Goal: Transaction & Acquisition: Book appointment/travel/reservation

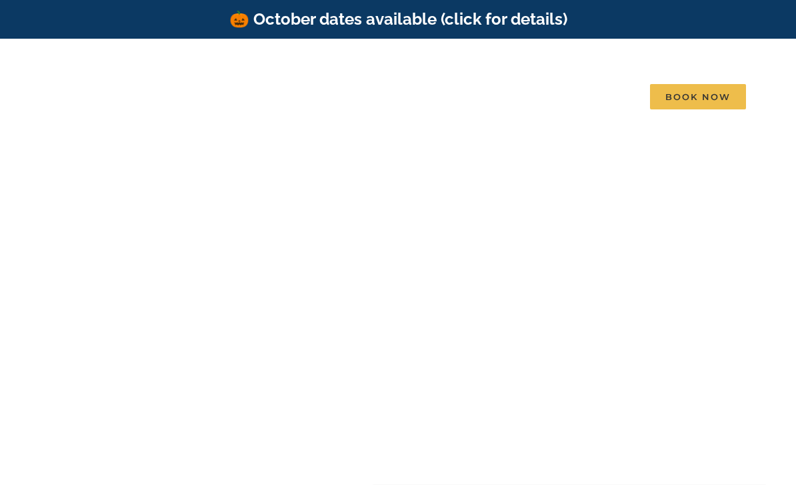
click at [226, 232] on span "See all homes" at bounding box center [197, 237] width 58 height 10
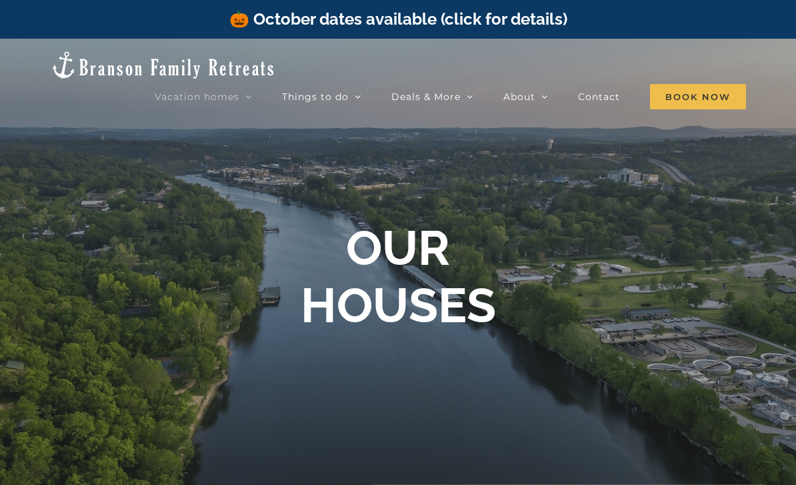
click at [412, 226] on link "🌊 Indoor Pool" at bounding box center [404, 237] width 167 height 23
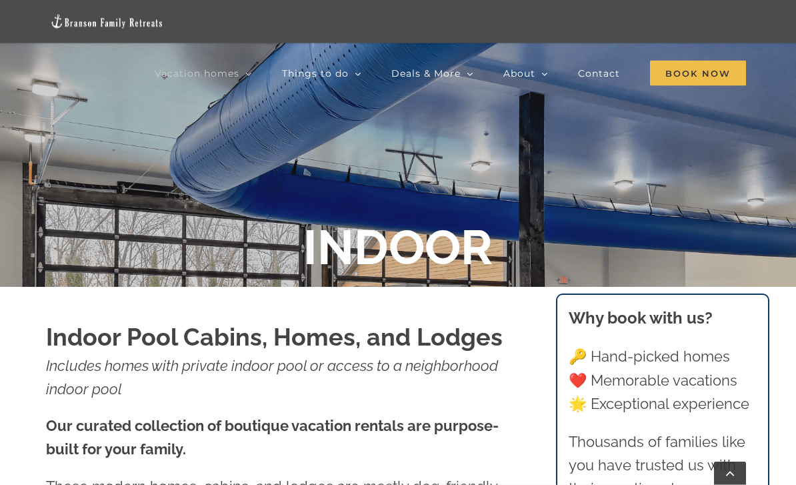
scroll to position [237, 0]
click at [405, 152] on span "🔥 Specials" at bounding box center [428, 152] width 47 height 10
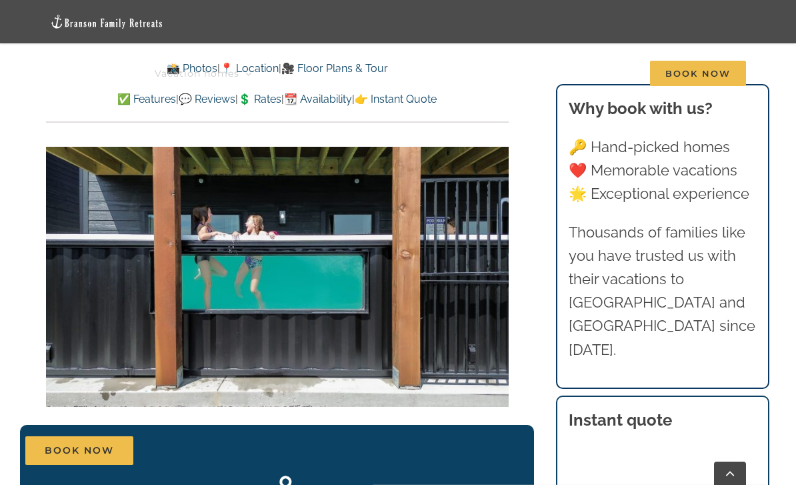
scroll to position [2258, 0]
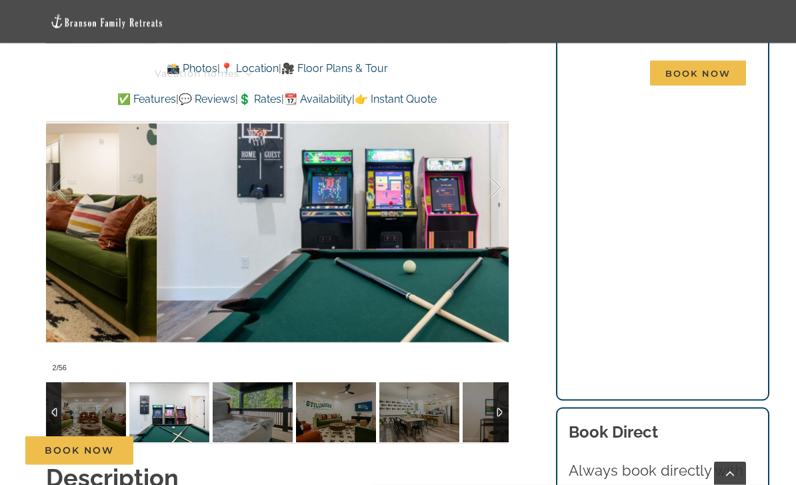
scroll to position [1052, 0]
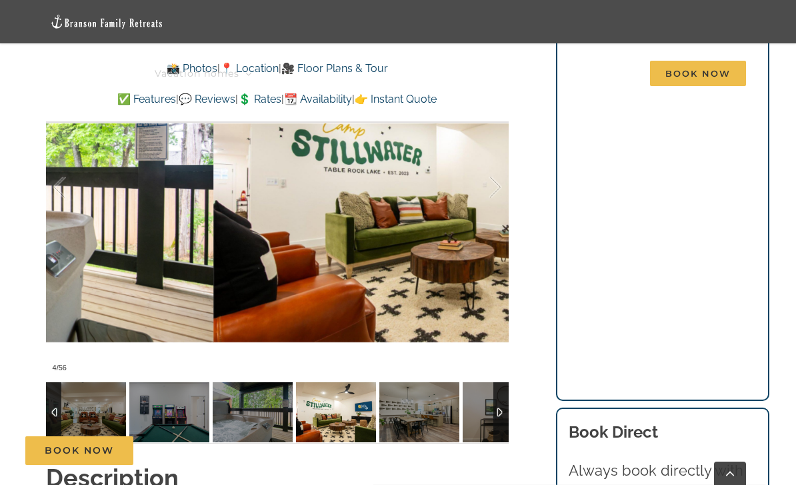
click at [496, 165] on div at bounding box center [481, 187] width 41 height 83
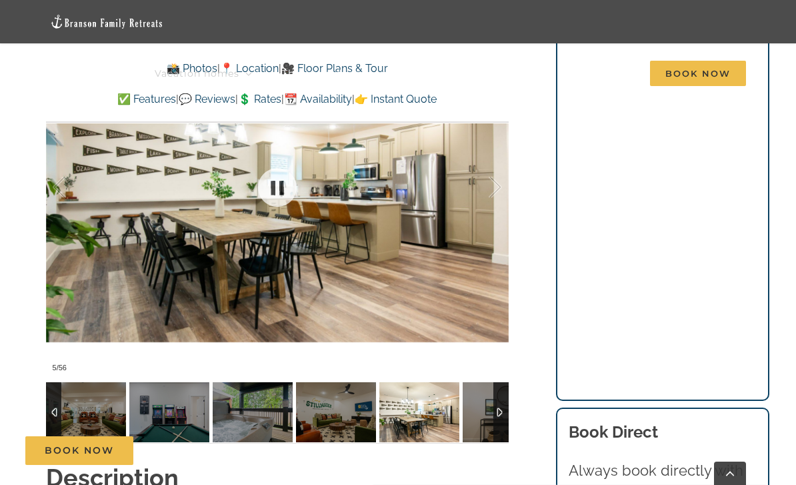
click at [504, 171] on div at bounding box center [277, 187] width 463 height 381
click at [504, 169] on div at bounding box center [277, 187] width 463 height 381
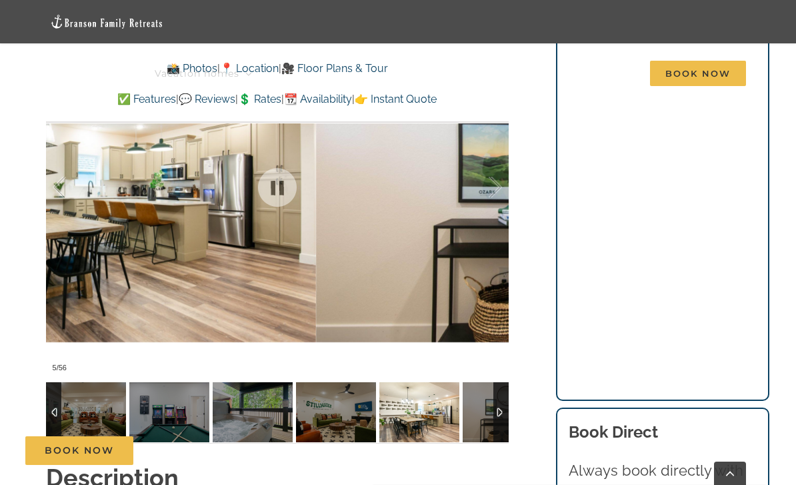
click at [498, 161] on div at bounding box center [481, 187] width 41 height 83
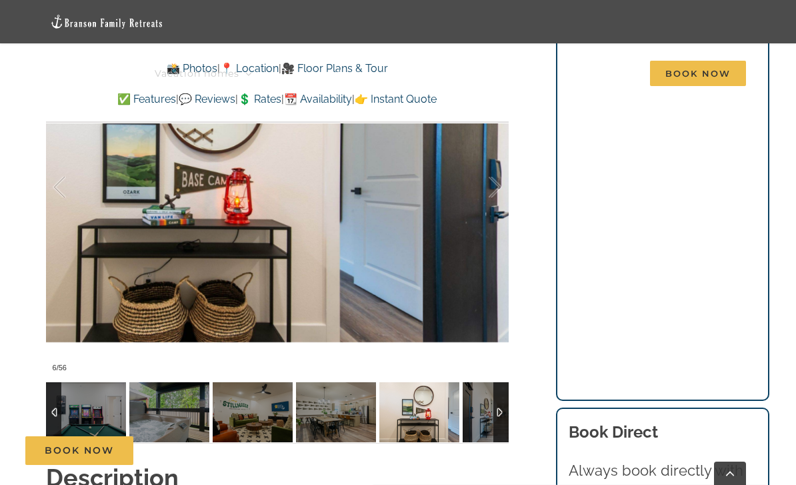
click at [499, 168] on div at bounding box center [481, 187] width 41 height 83
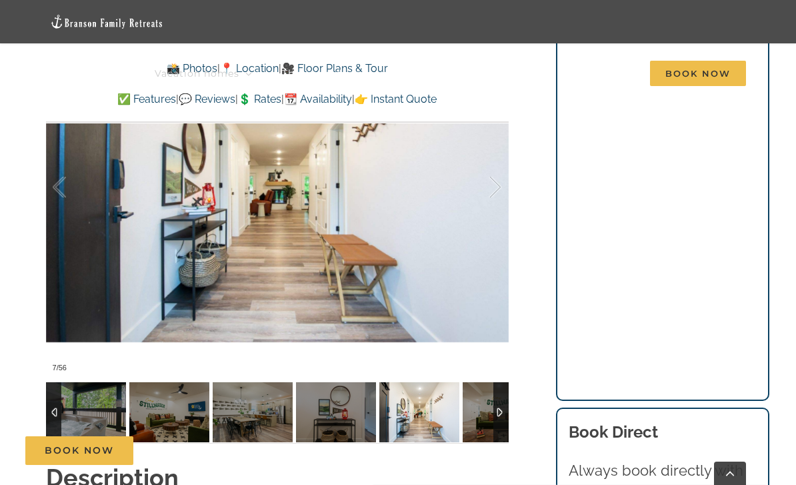
click at [498, 167] on div at bounding box center [481, 187] width 41 height 83
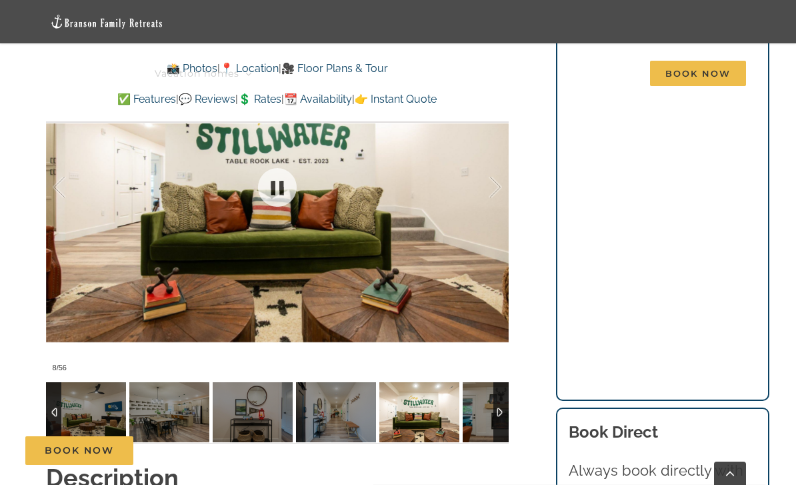
click at [495, 169] on div at bounding box center [481, 187] width 41 height 83
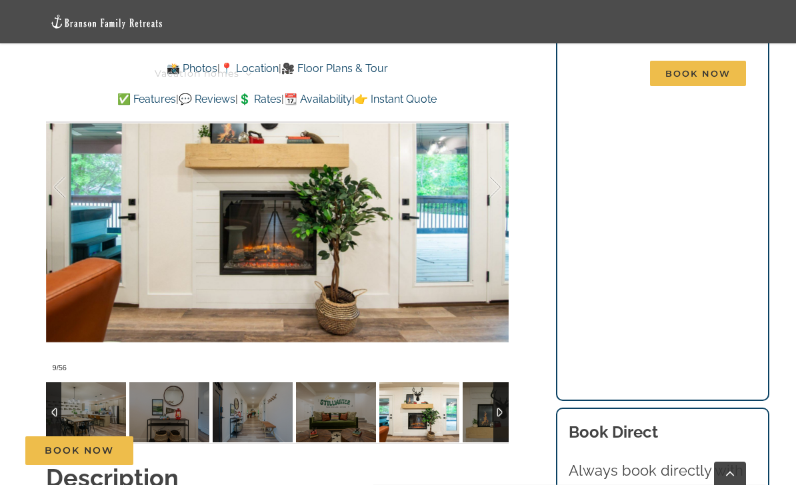
click at [501, 169] on div at bounding box center [481, 187] width 41 height 83
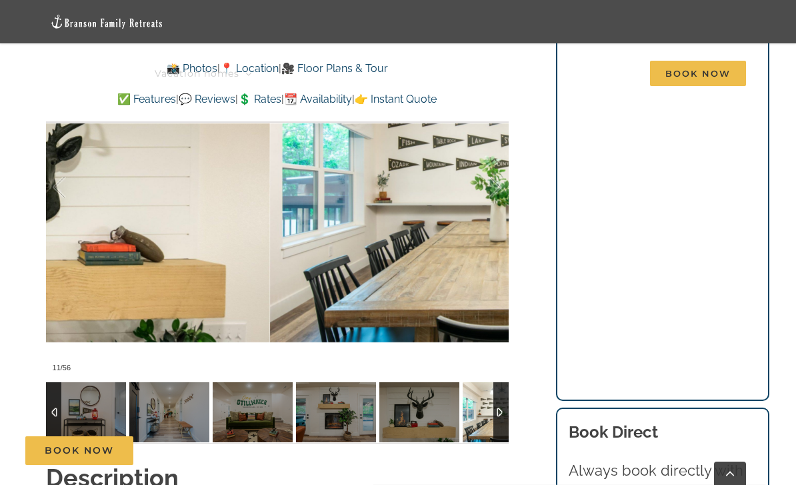
click at [498, 169] on div at bounding box center [481, 187] width 41 height 83
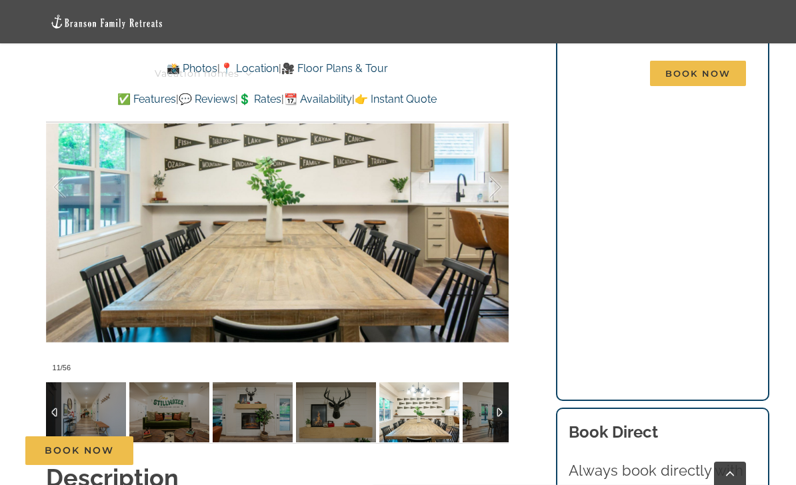
click at [497, 169] on div at bounding box center [481, 187] width 41 height 83
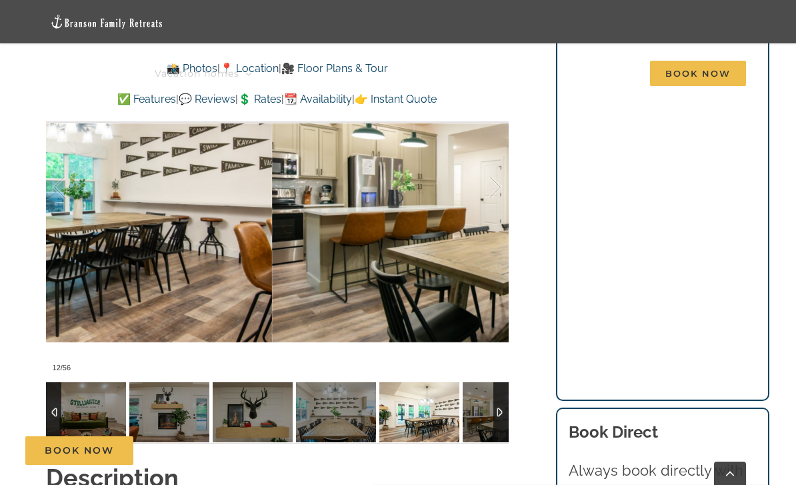
click at [499, 166] on div at bounding box center [481, 187] width 41 height 83
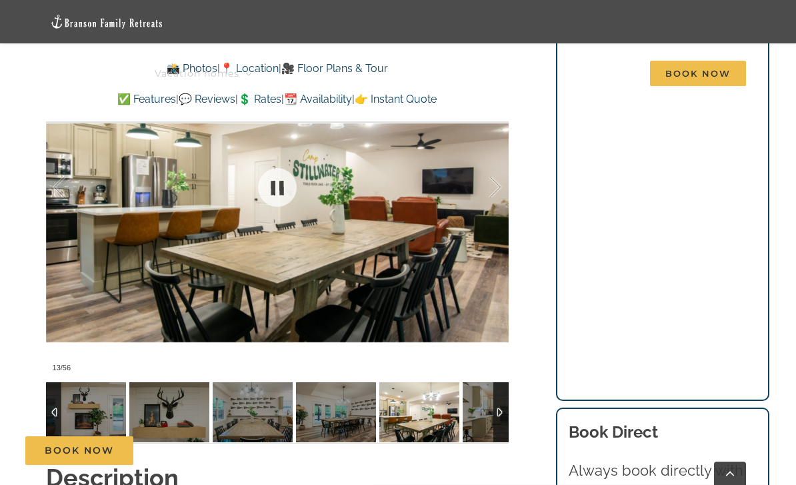
click at [503, 169] on div at bounding box center [277, 187] width 463 height 381
click at [504, 161] on div at bounding box center [277, 187] width 463 height 381
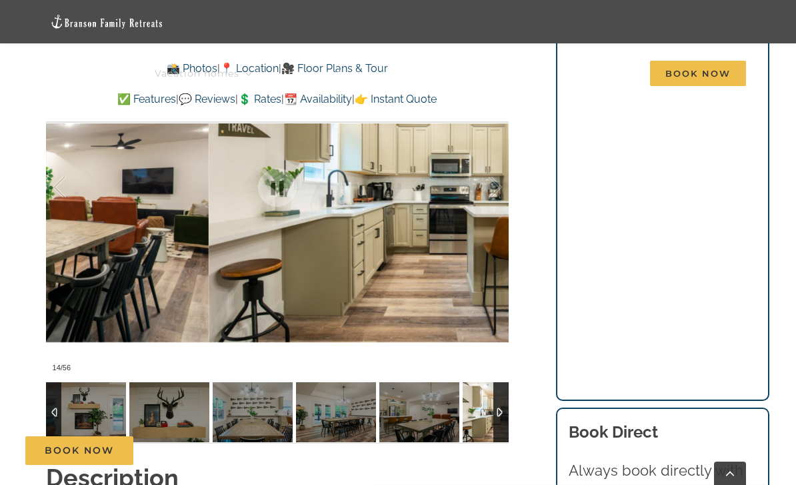
click at [497, 165] on div at bounding box center [481, 187] width 41 height 83
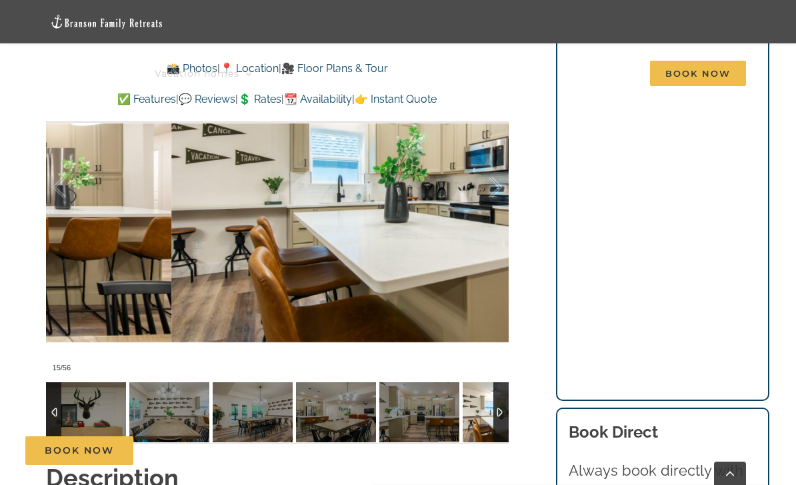
click at [495, 163] on div at bounding box center [481, 187] width 41 height 83
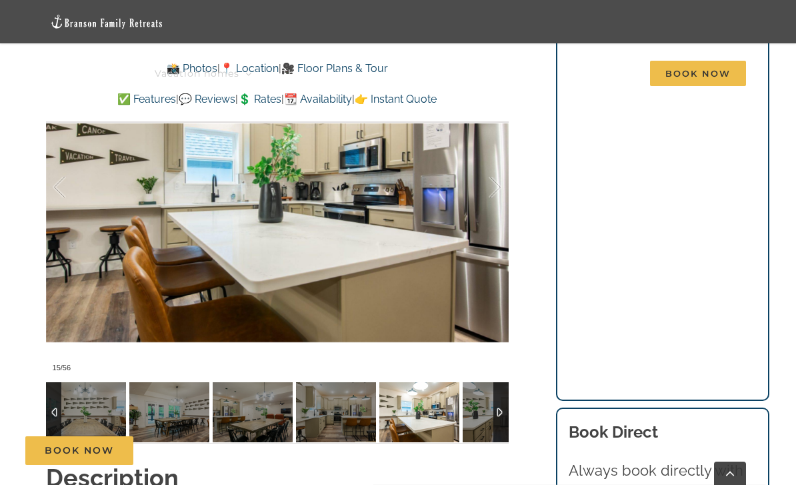
click at [496, 168] on div at bounding box center [481, 187] width 41 height 83
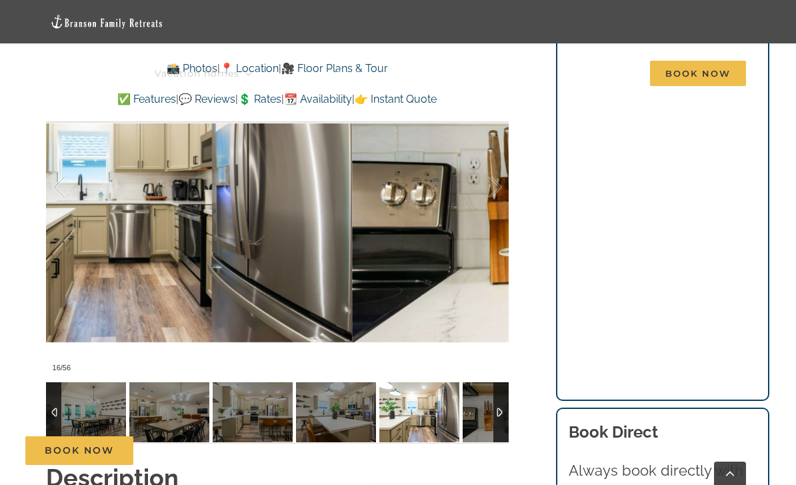
click at [500, 168] on div at bounding box center [481, 187] width 41 height 83
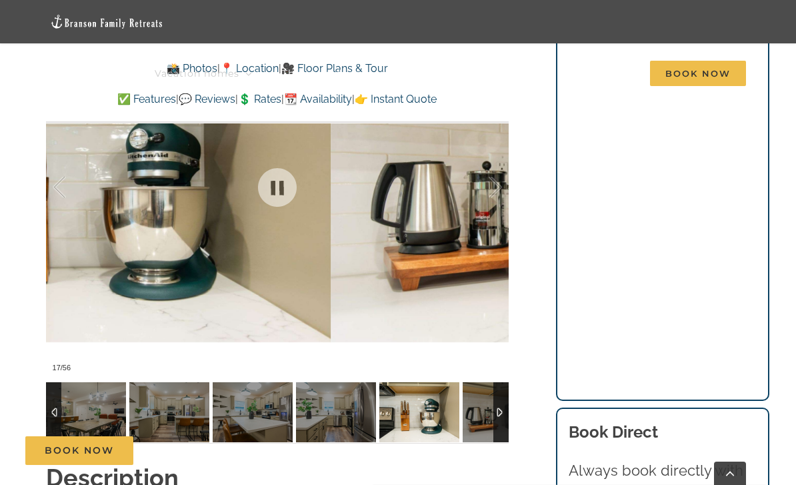
click at [501, 164] on div at bounding box center [481, 187] width 41 height 83
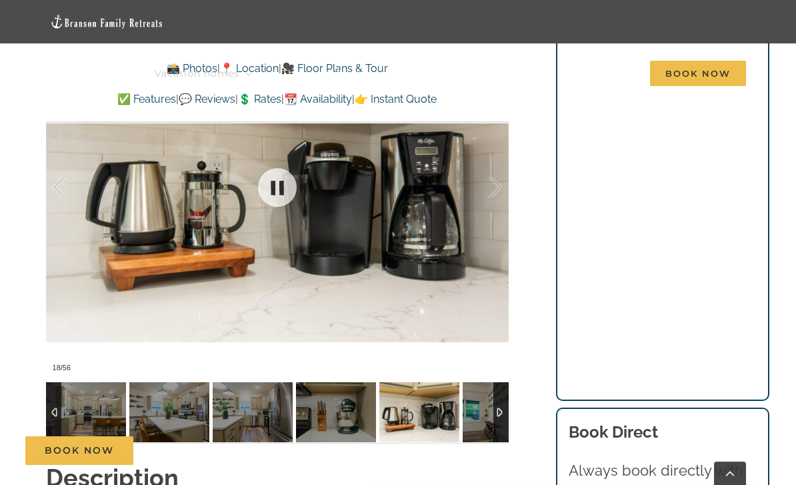
click at [503, 162] on div at bounding box center [277, 187] width 463 height 381
click at [503, 161] on div at bounding box center [277, 187] width 463 height 381
click at [497, 161] on div at bounding box center [481, 187] width 41 height 83
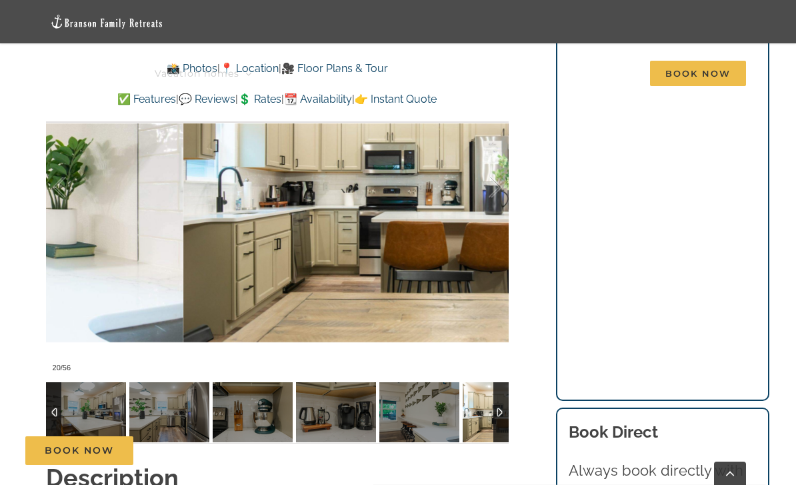
click at [497, 164] on div at bounding box center [481, 187] width 41 height 83
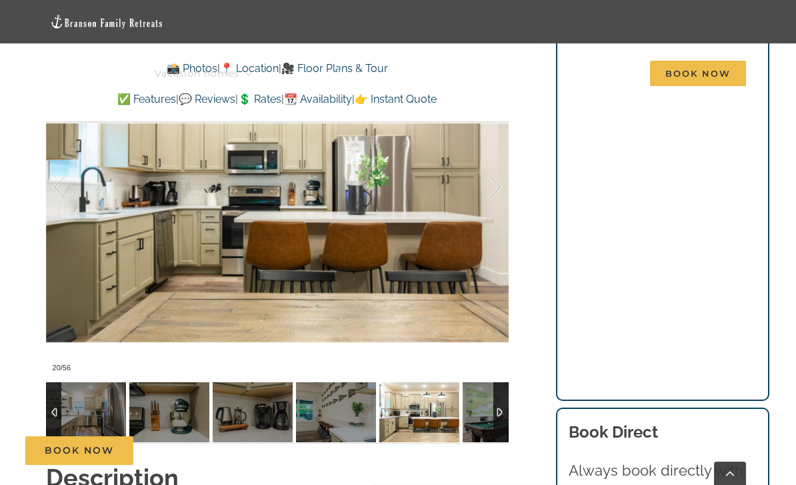
click at [501, 165] on div at bounding box center [481, 187] width 41 height 83
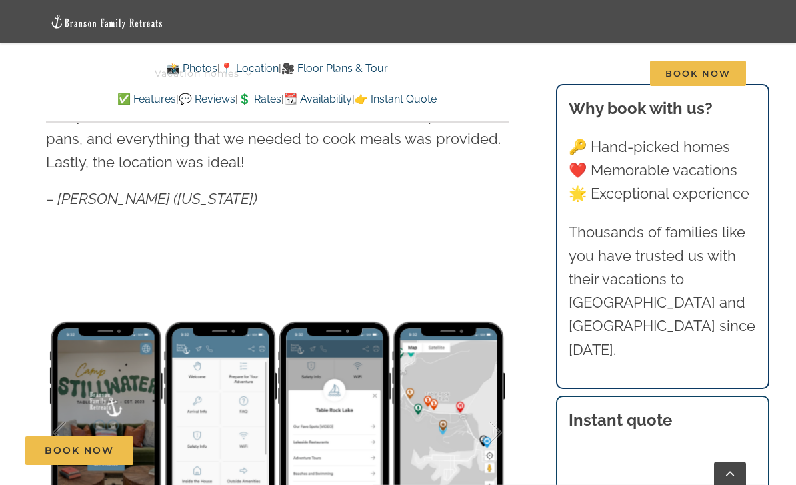
scroll to position [806, 0]
click at [123, 104] on link "✅ Features" at bounding box center [146, 99] width 59 height 13
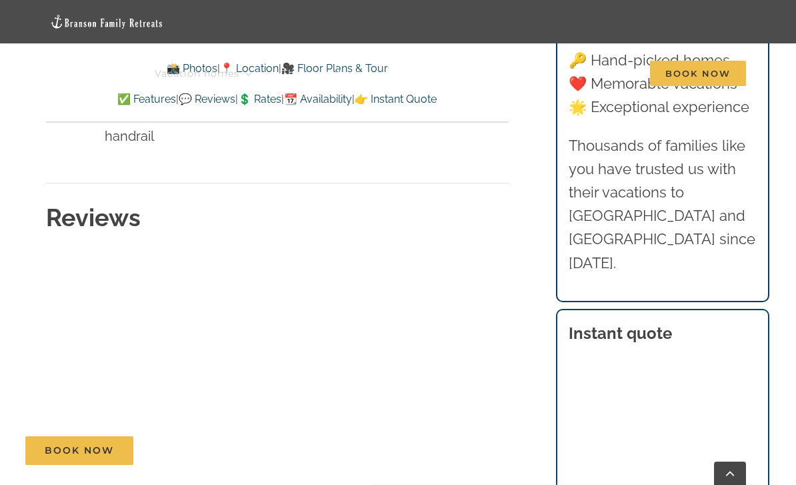
scroll to position [6768, 0]
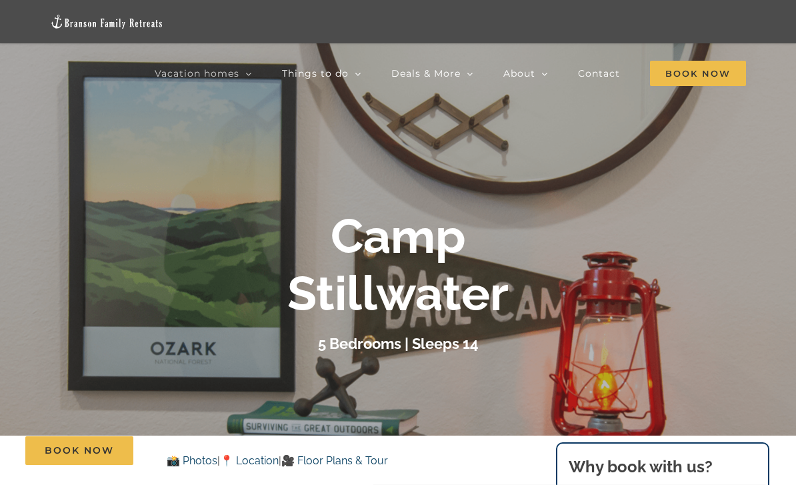
scroll to position [85, 0]
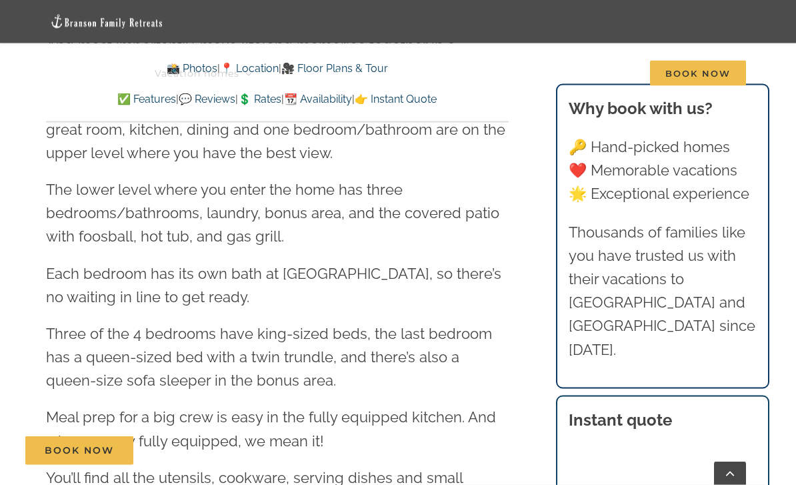
scroll to position [1617, 0]
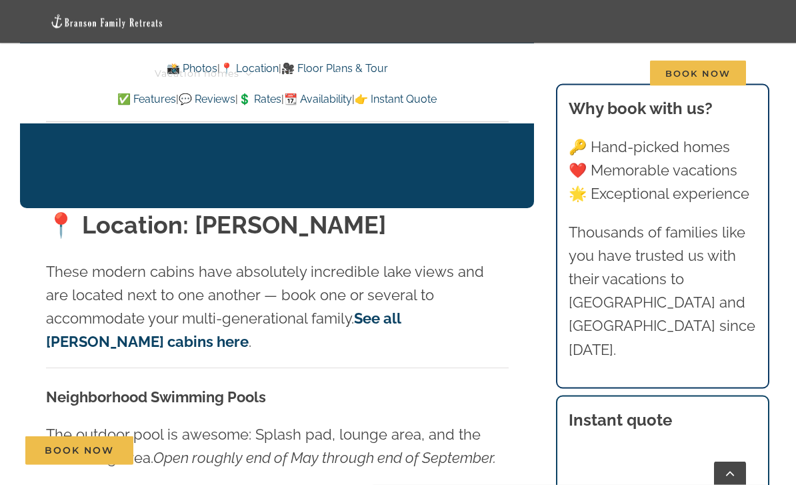
scroll to position [2592, 0]
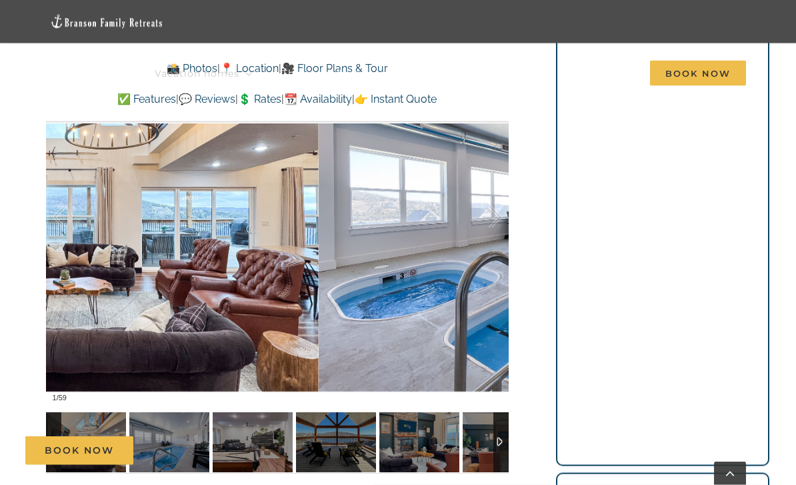
scroll to position [1012, 0]
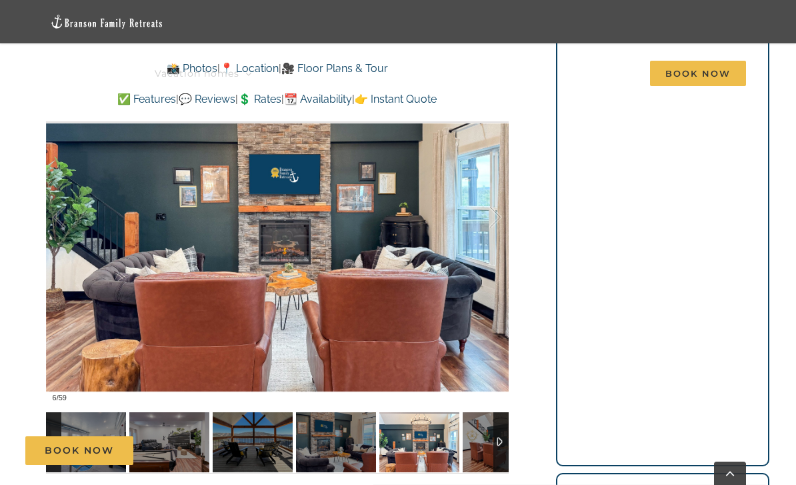
click at [473, 179] on div at bounding box center [481, 217] width 41 height 83
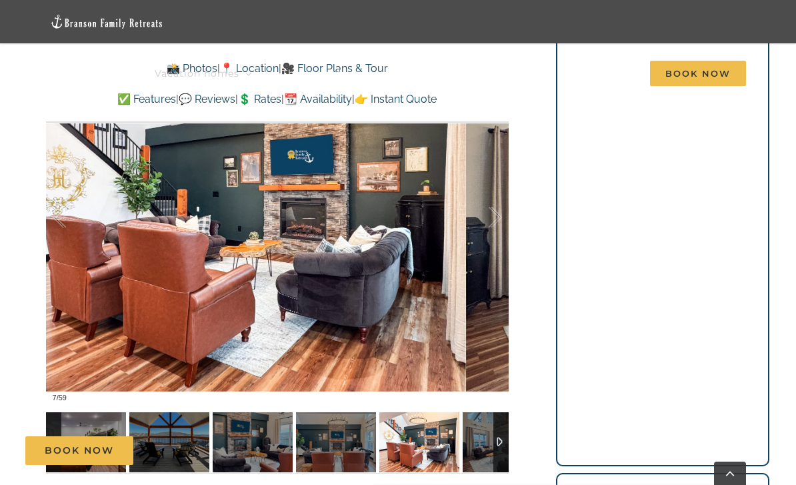
click at [493, 223] on div at bounding box center [481, 217] width 41 height 83
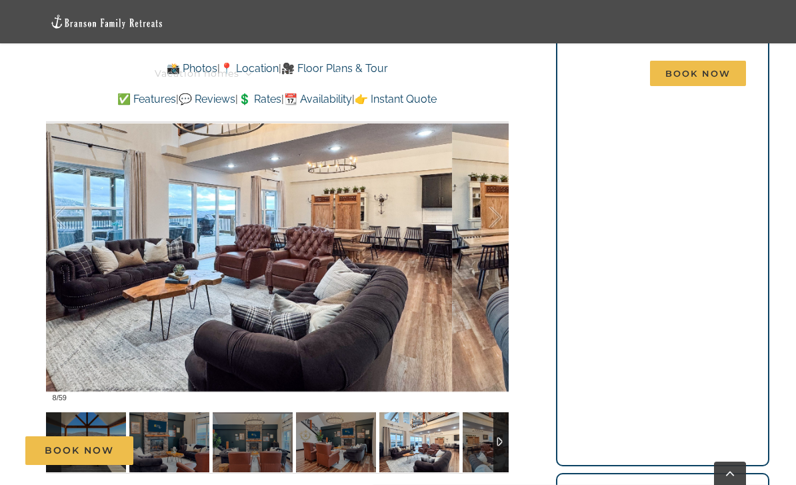
click at [496, 225] on div at bounding box center [481, 217] width 41 height 83
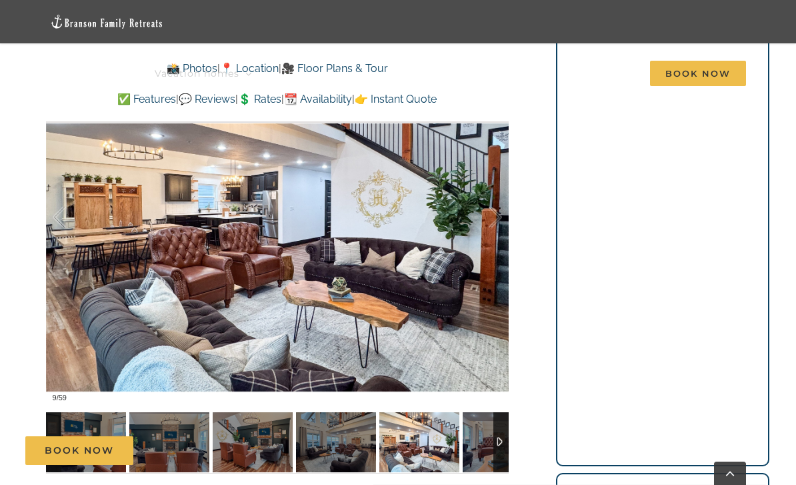
click at [496, 219] on div at bounding box center [481, 217] width 41 height 83
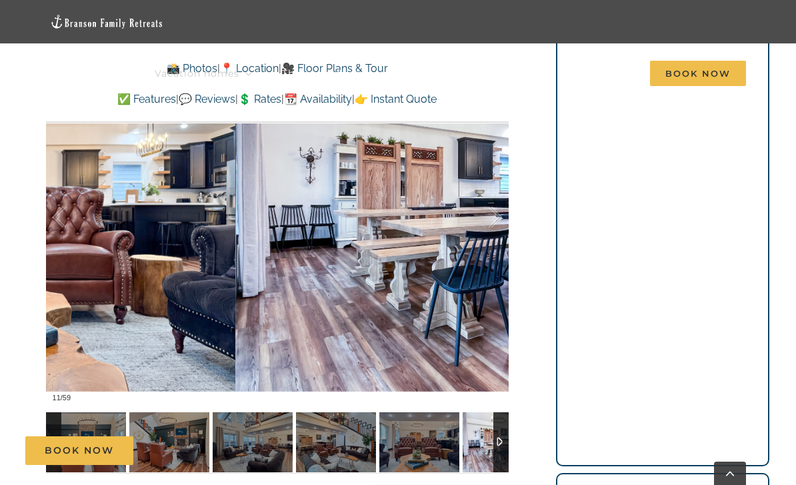
click at [497, 219] on div at bounding box center [481, 217] width 41 height 83
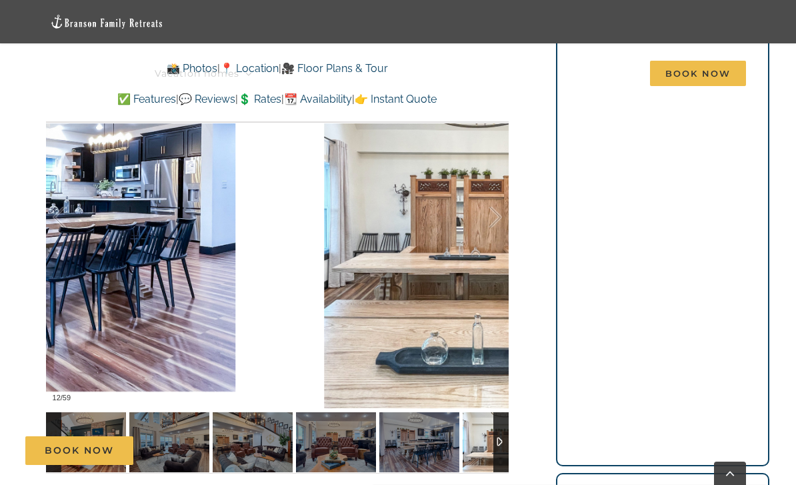
click at [496, 199] on div at bounding box center [481, 217] width 41 height 83
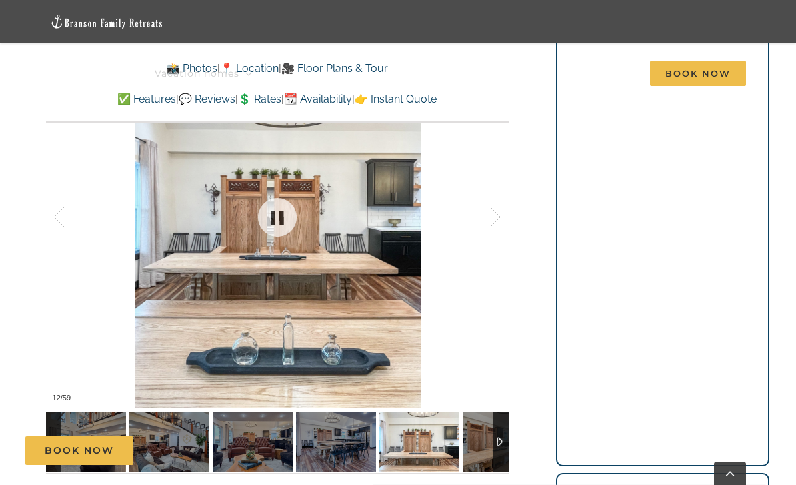
click at [497, 216] on div at bounding box center [481, 217] width 41 height 83
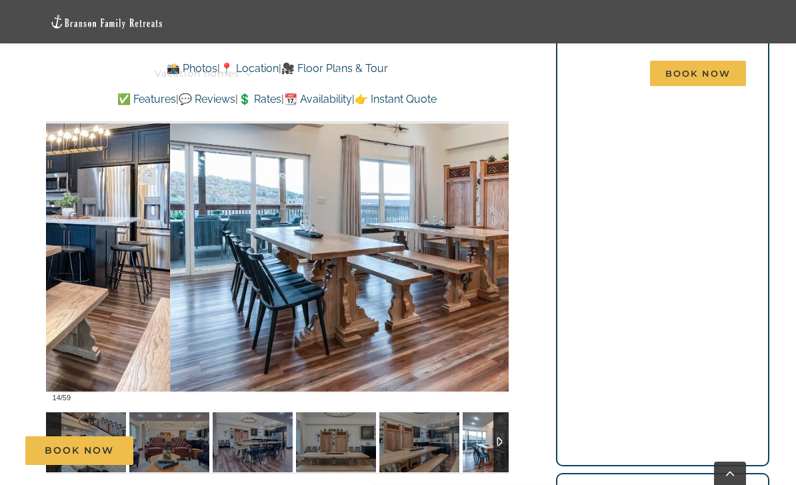
click at [488, 222] on div at bounding box center [481, 217] width 41 height 83
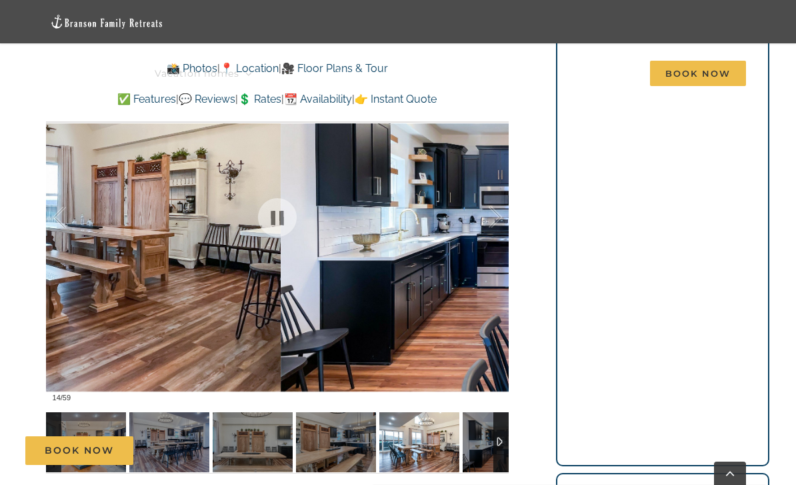
click at [501, 226] on div at bounding box center [481, 217] width 41 height 83
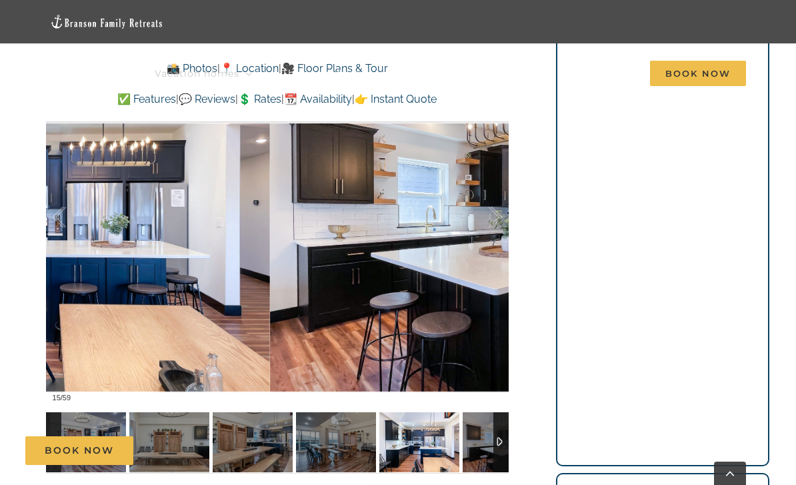
click at [499, 221] on div at bounding box center [481, 217] width 41 height 83
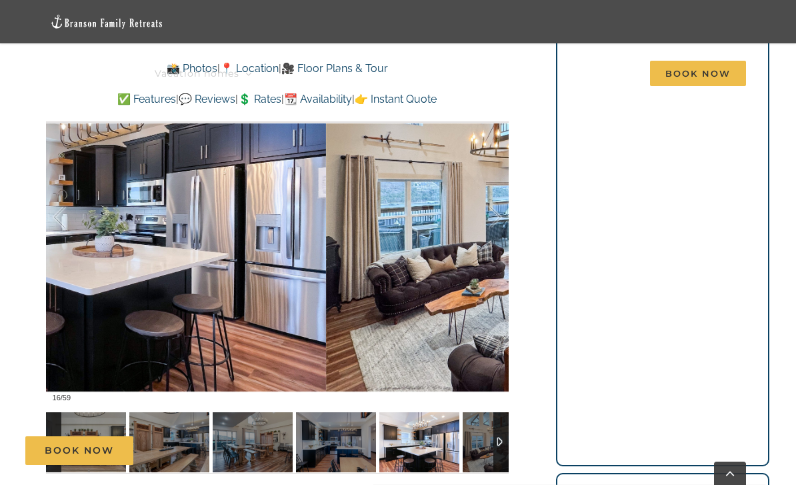
click at [497, 219] on div at bounding box center [481, 217] width 41 height 83
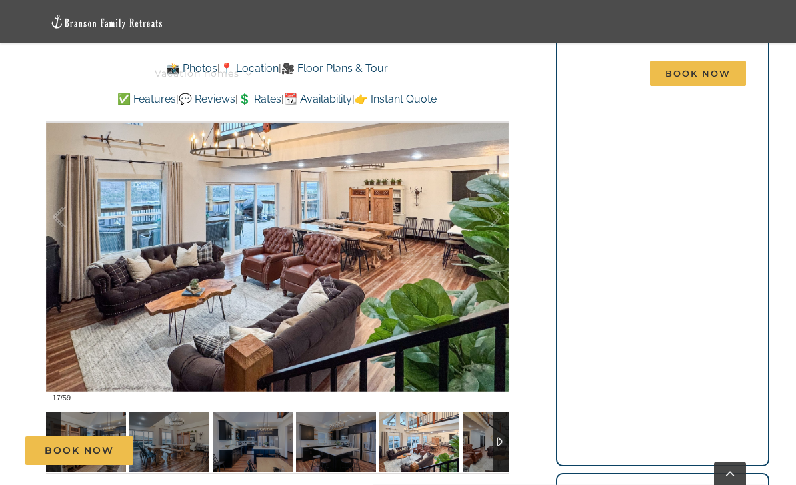
click at [499, 216] on div at bounding box center [481, 217] width 41 height 83
click at [499, 219] on div at bounding box center [481, 217] width 41 height 83
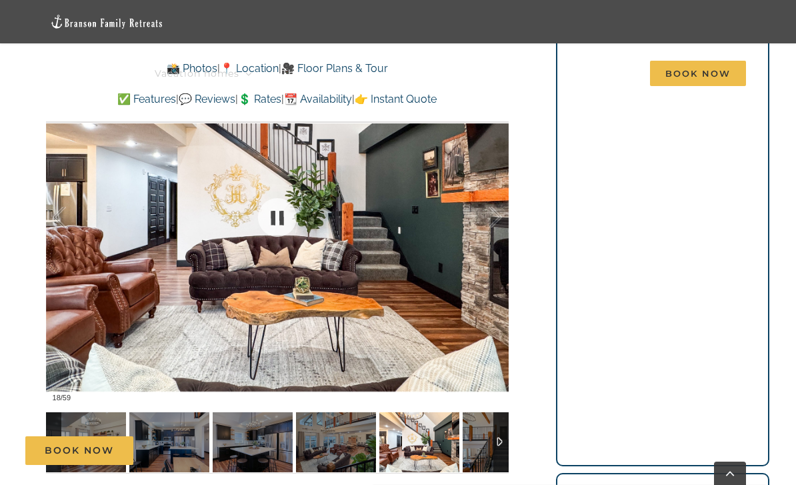
click at [507, 205] on div at bounding box center [277, 217] width 463 height 381
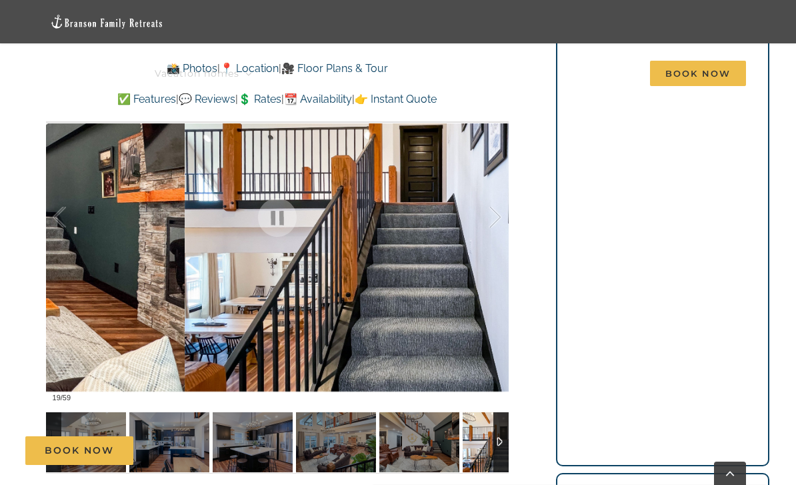
click at [500, 216] on div at bounding box center [481, 217] width 41 height 83
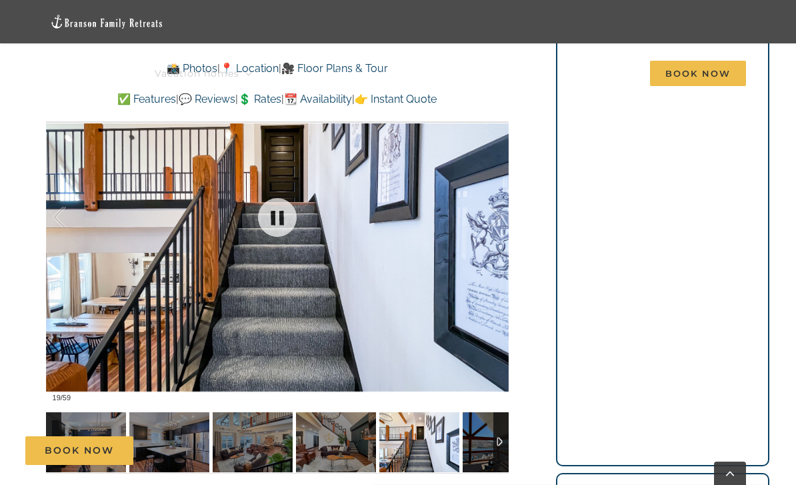
click at [505, 192] on div at bounding box center [277, 217] width 463 height 381
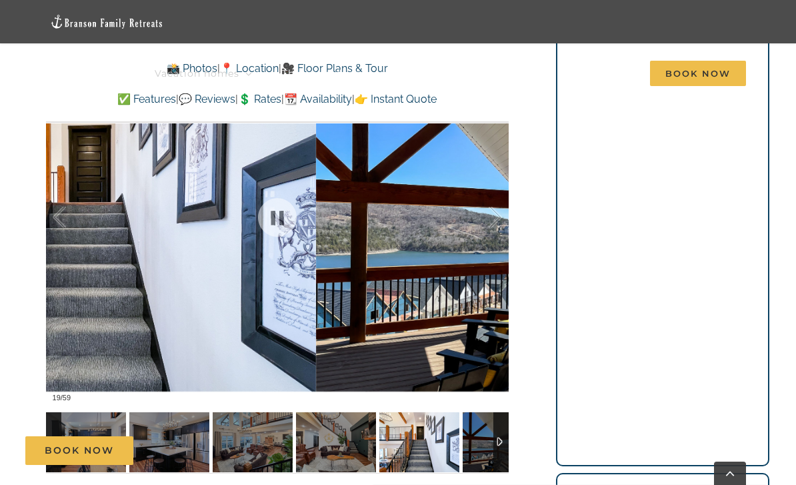
click at [492, 223] on div at bounding box center [481, 217] width 41 height 83
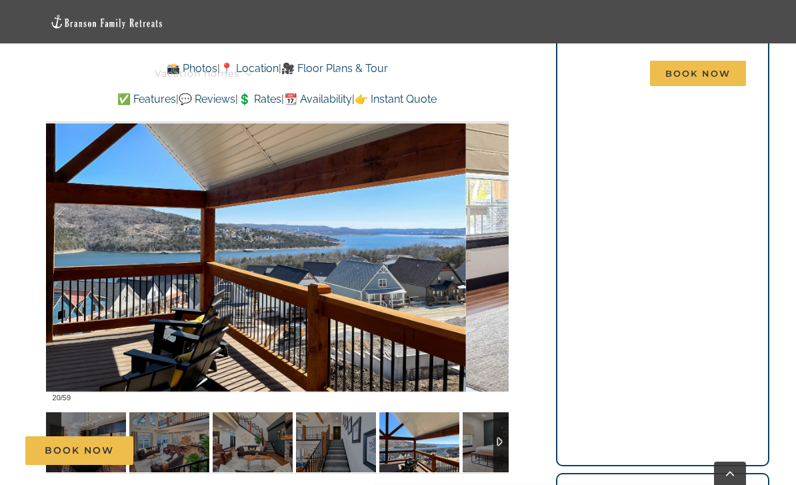
click at [497, 231] on div at bounding box center [481, 217] width 41 height 83
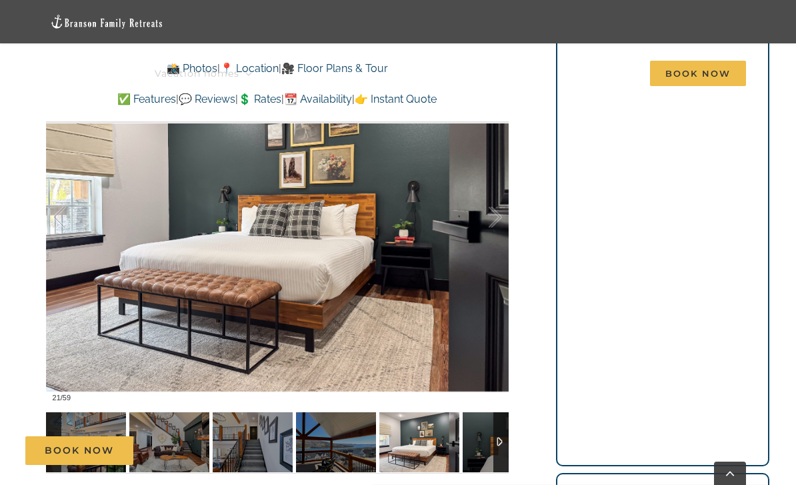
click at [500, 217] on div at bounding box center [481, 217] width 41 height 83
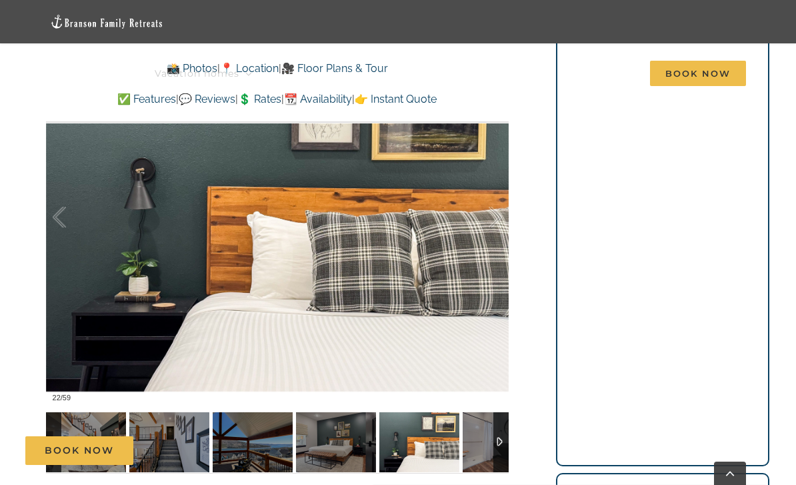
click at [495, 221] on div at bounding box center [481, 217] width 41 height 83
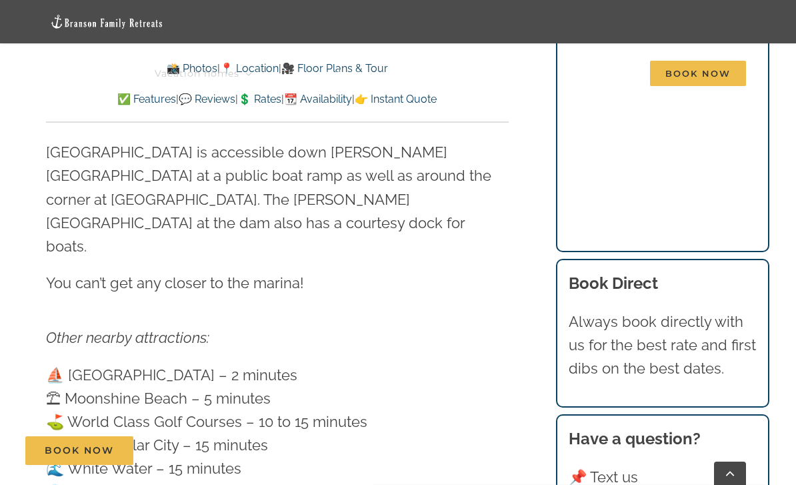
scroll to position [4345, 0]
click at [19, 465] on div "Book Now Book Now" at bounding box center [408, 450] width 796 height 29
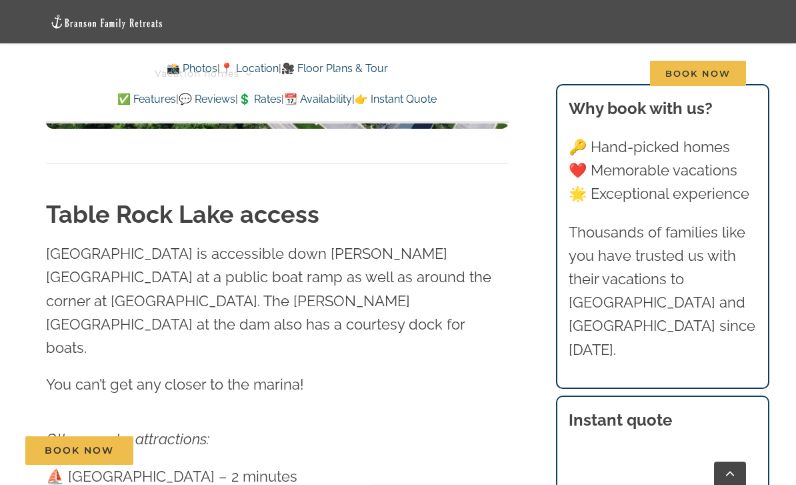
scroll to position [4227, 0]
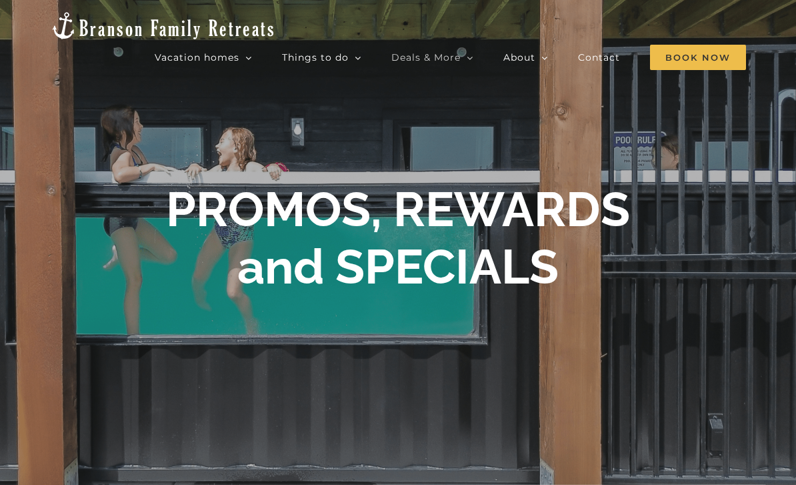
click at [465, 100] on span "🎟️ Free tickets" at bounding box center [435, 105] width 60 height 10
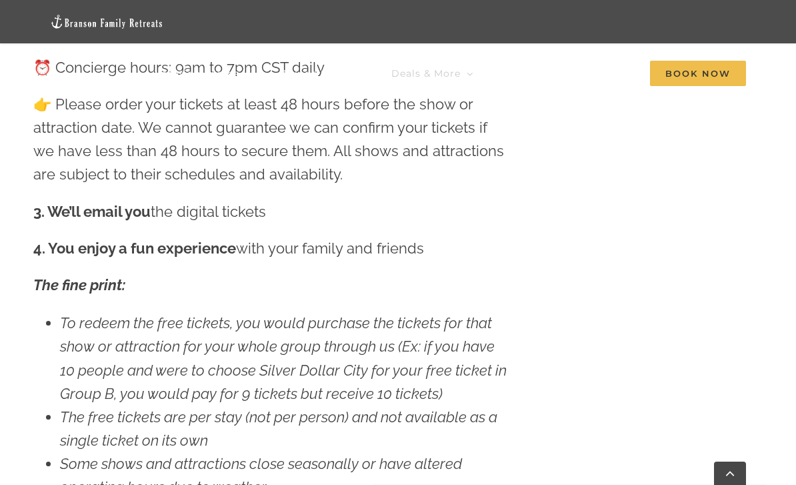
scroll to position [1541, 0]
